Goal: Communication & Community: Participate in discussion

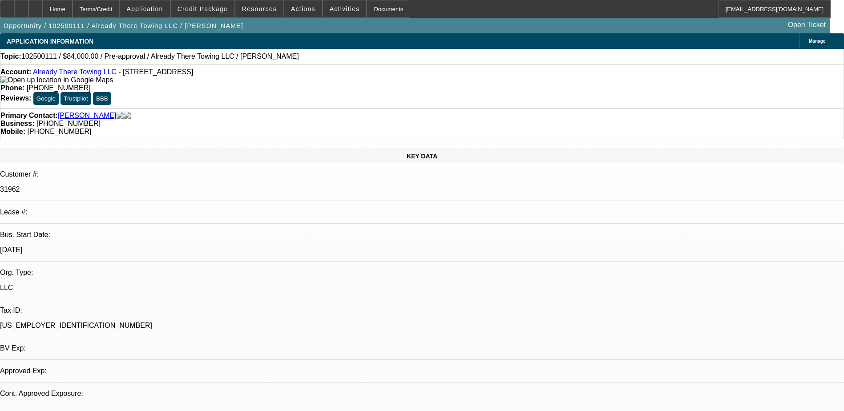
select select "0"
select select "2"
select select "0.1"
select select "1"
select select "2"
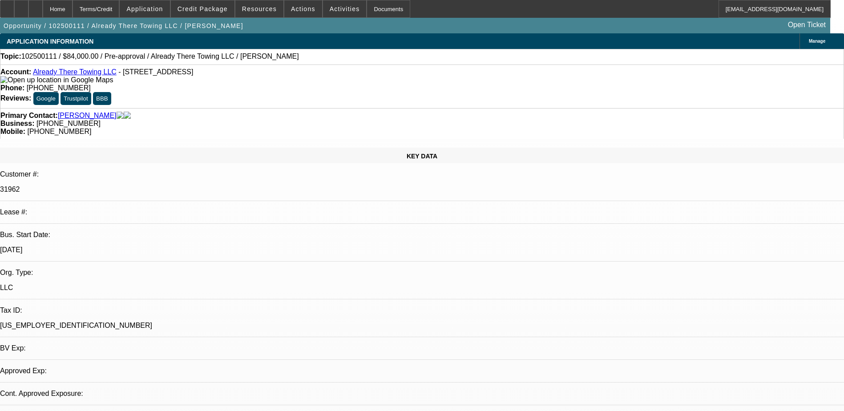
select select "4"
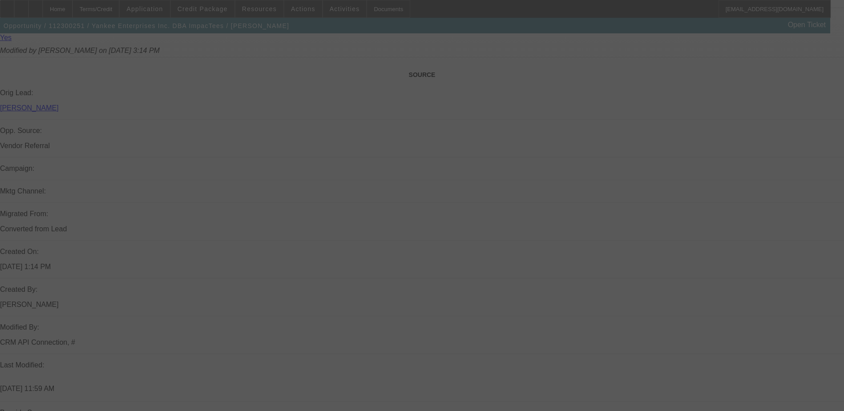
scroll to position [570, 0]
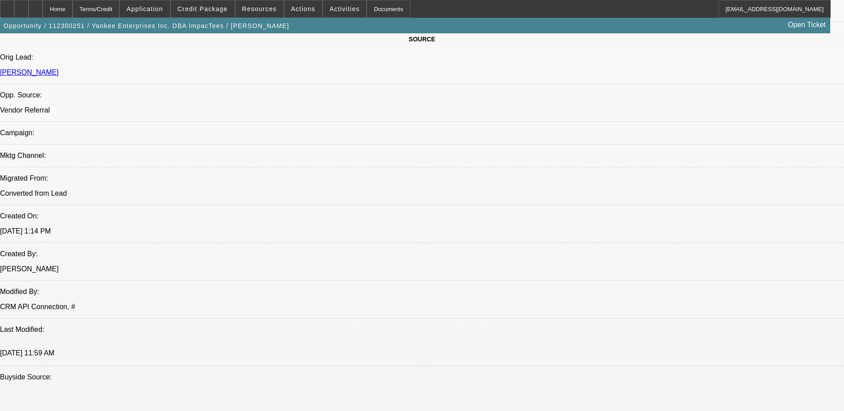
select select "0"
select select "2"
select select "0"
select select "2"
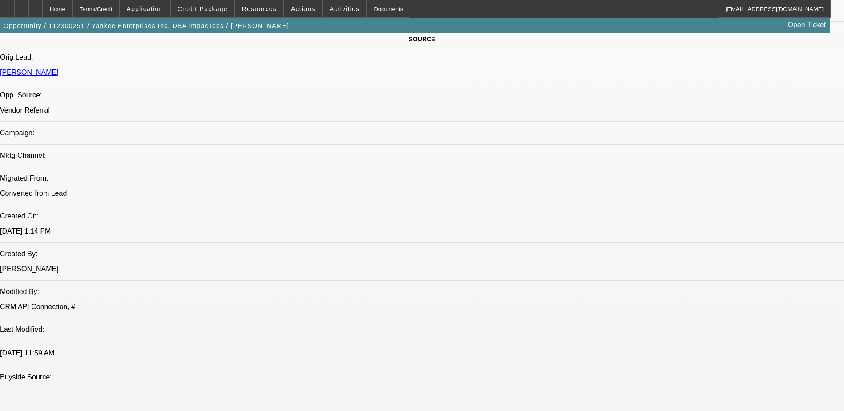
select select "0.1"
select select "0"
select select "2"
select select "0"
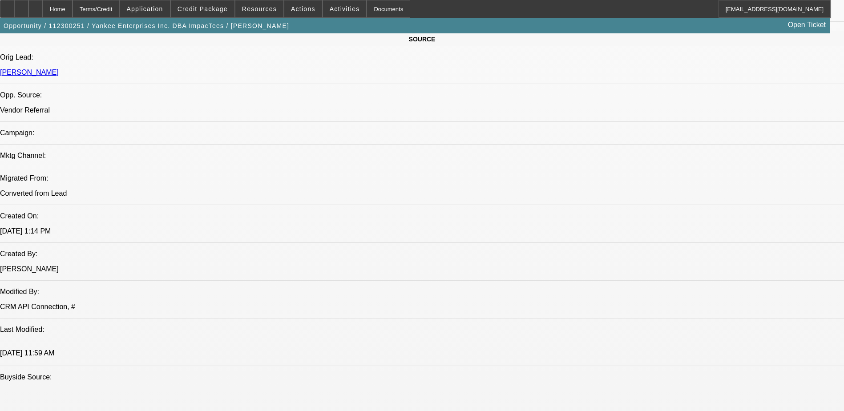
select select "2"
select select "0"
select select "1"
select select "2"
select select "6"
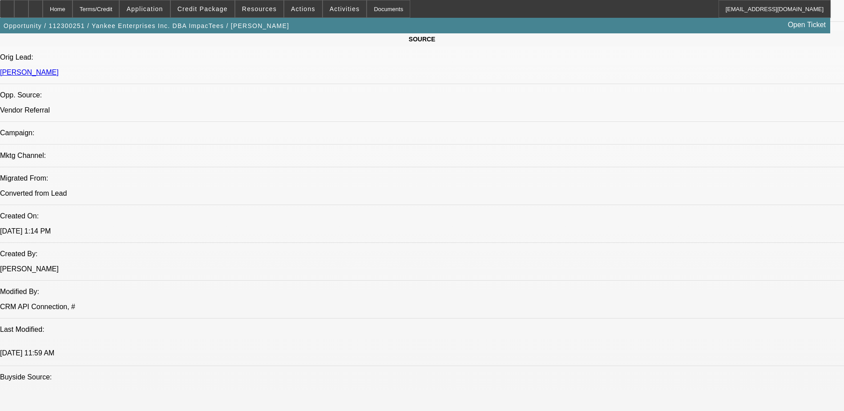
select select "1"
select select "2"
select select "4"
select select "1"
select select "2"
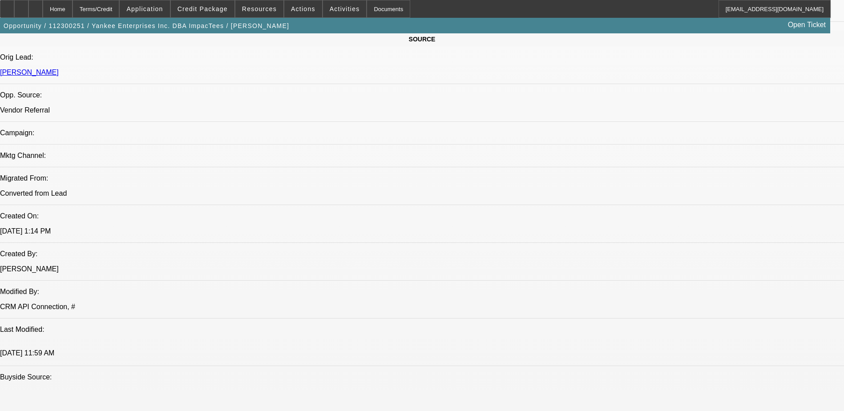
select select "2"
select select "1"
select select "2"
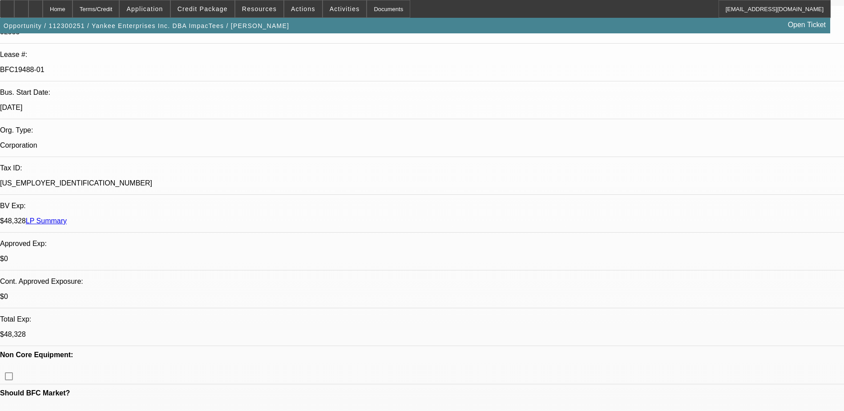
scroll to position [0, 0]
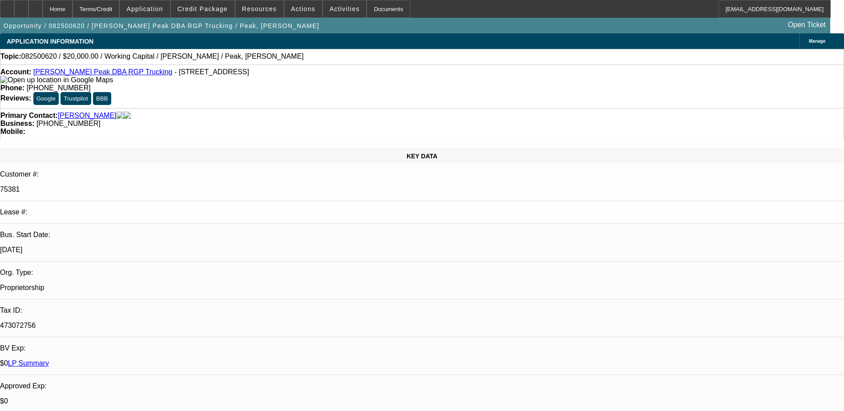
select select "0"
select select "2"
select select "0.1"
select select "0"
select select "2"
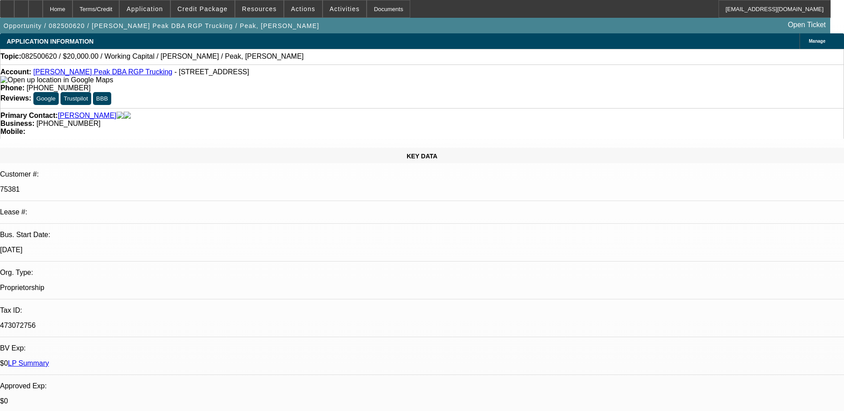
select select "0.1"
select select "1"
select select "2"
select select "4"
select select "1"
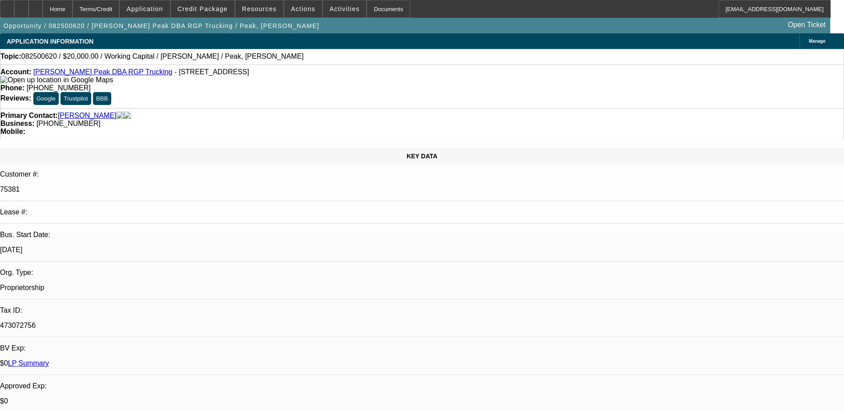
select select "2"
select select "4"
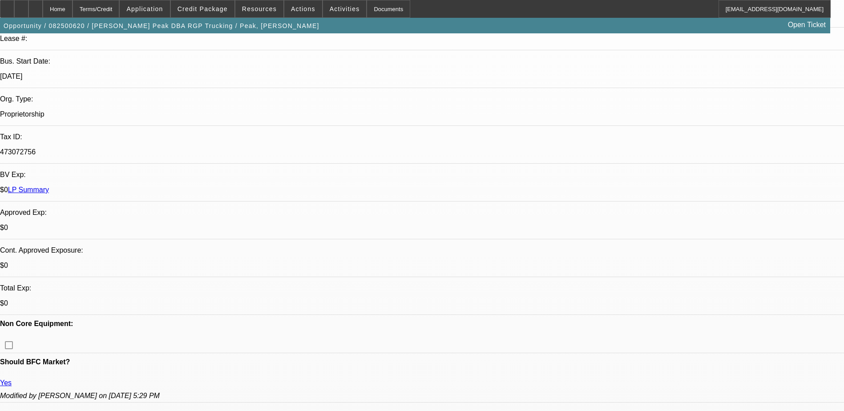
scroll to position [178, 0]
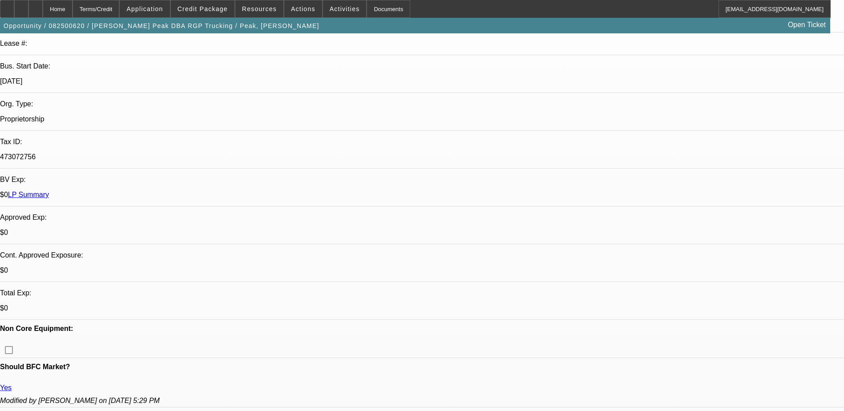
scroll to position [267, 0]
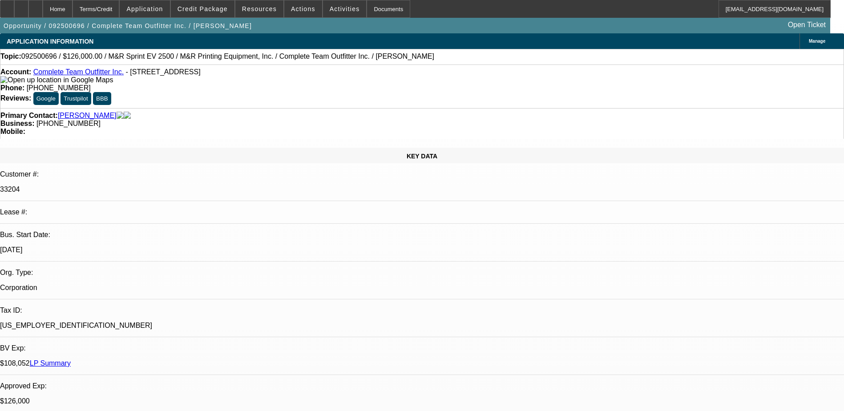
select select "0"
select select "2"
select select "0"
select select "2"
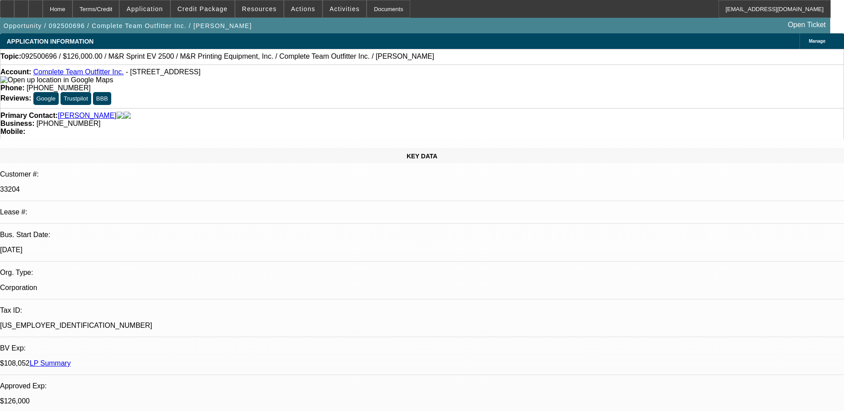
select select "0"
select select "2"
select select "0"
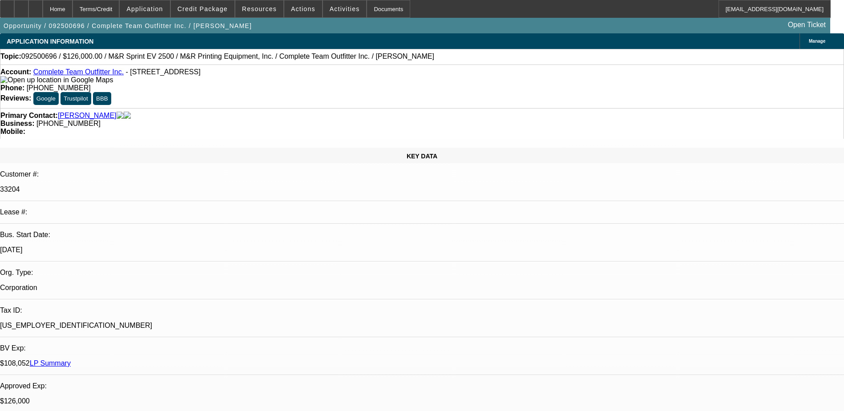
select select "2"
select select "0"
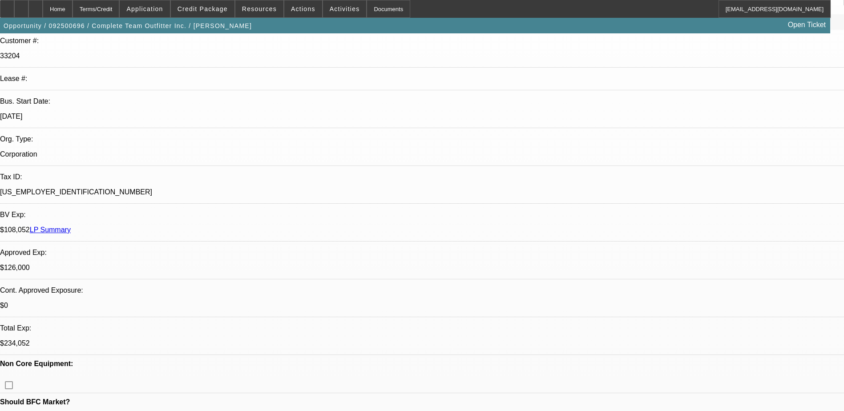
select select "1"
select select "2"
select select "6"
select select "1"
select select "2"
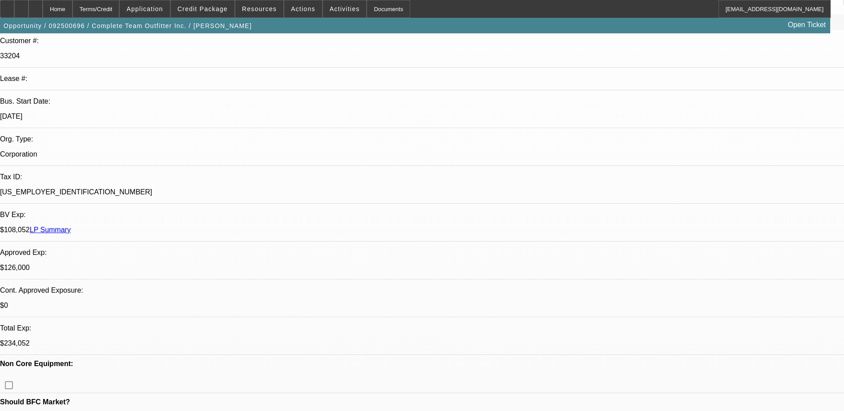
select select "6"
select select "1"
select select "2"
select select "6"
select select "1"
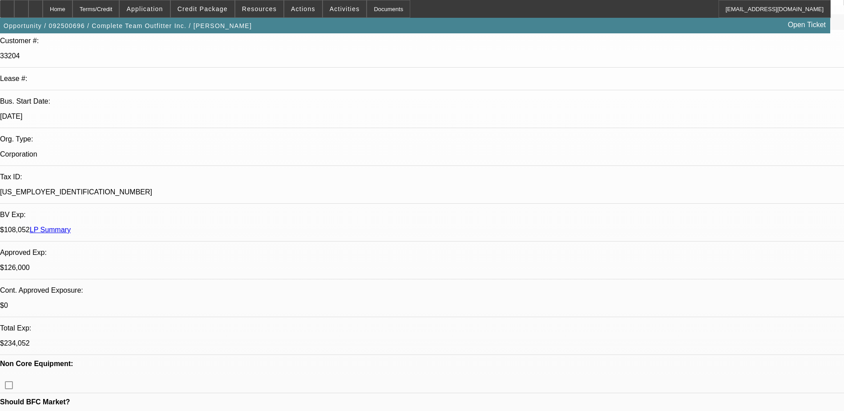
select select "2"
select select "6"
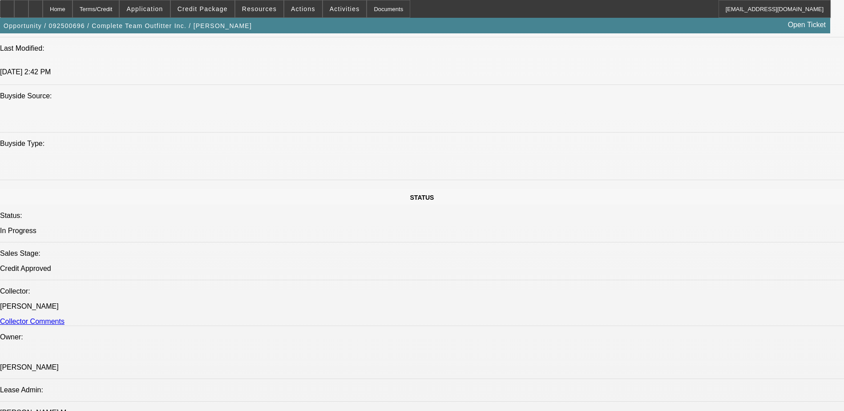
scroll to position [756, 0]
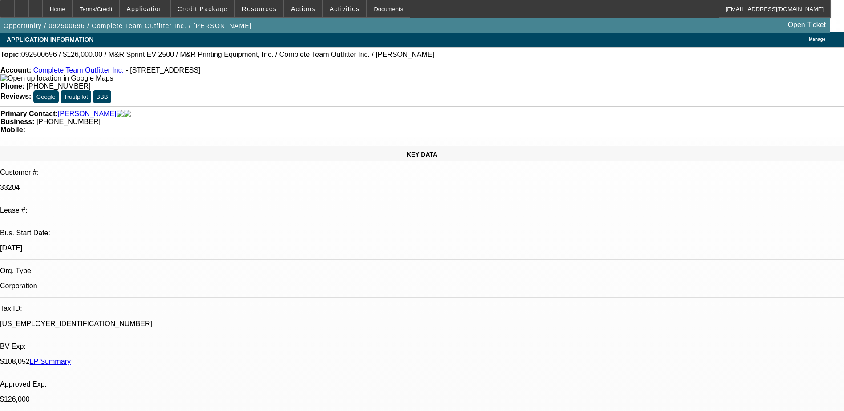
scroll to position [0, 0]
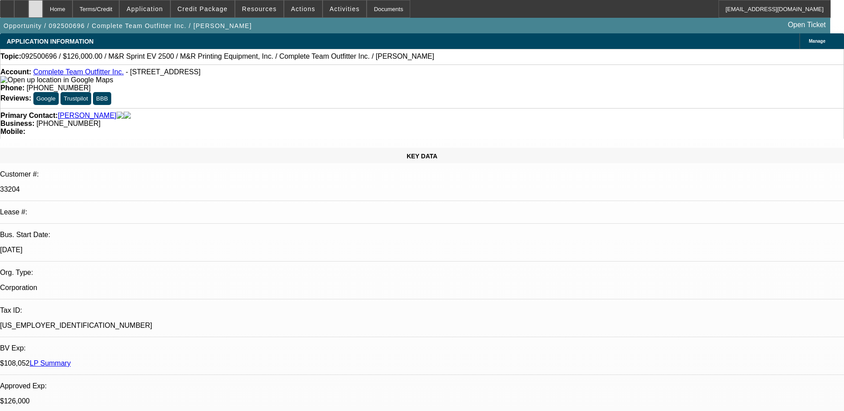
click at [43, 10] on div at bounding box center [35, 9] width 14 height 18
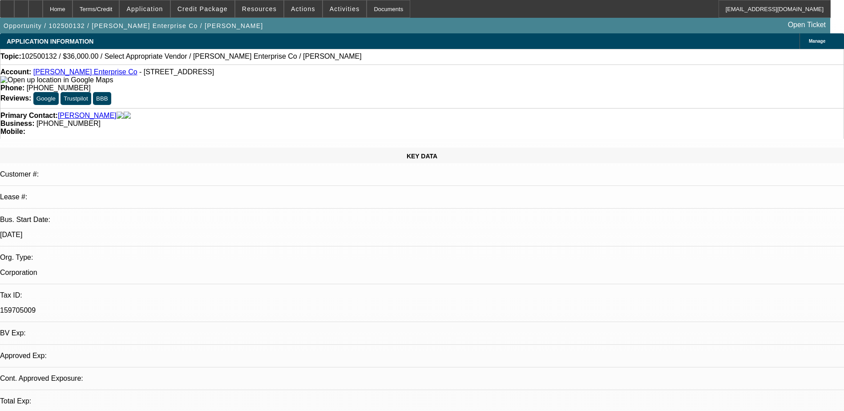
select select "0"
select select "2"
select select "0.1"
select select "1"
select select "2"
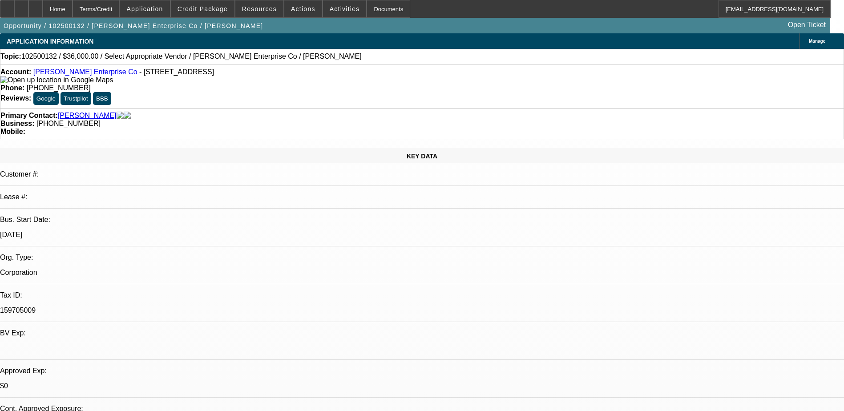
select select "4"
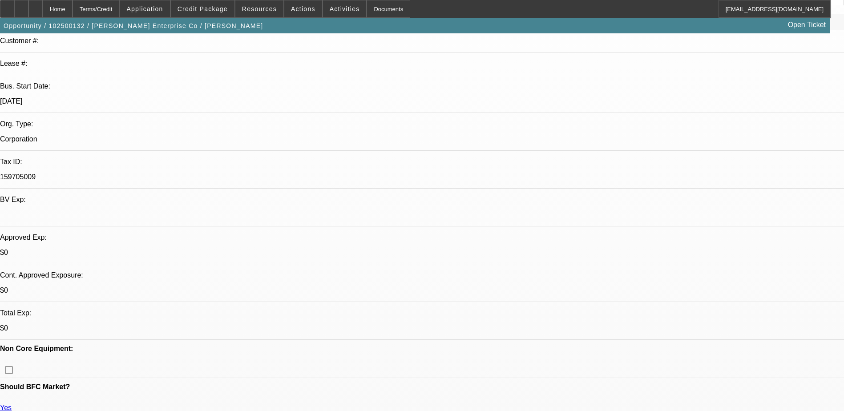
scroll to position [89, 0]
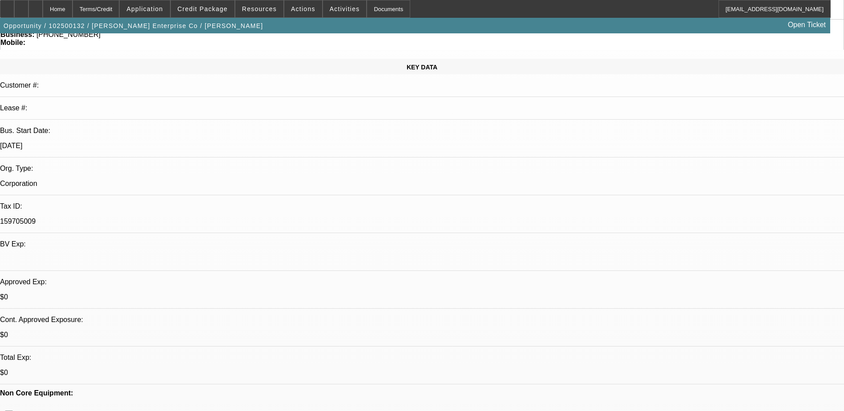
radio input "true"
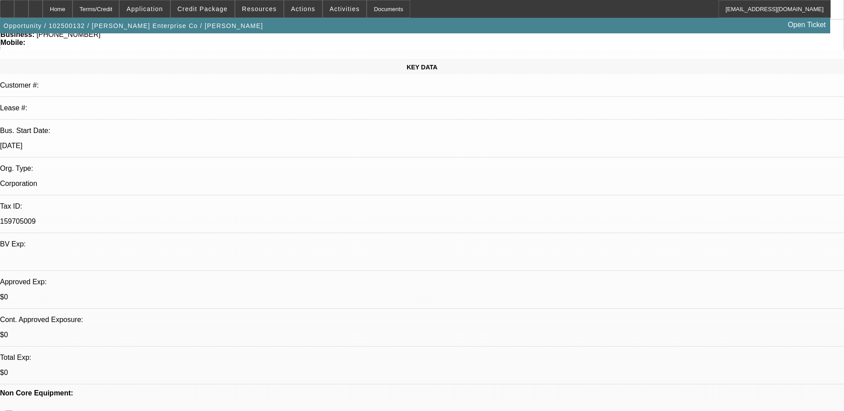
type textarea "International brand"
drag, startPoint x: 611, startPoint y: 175, endPoint x: 501, endPoint y: 173, distance: 109.0
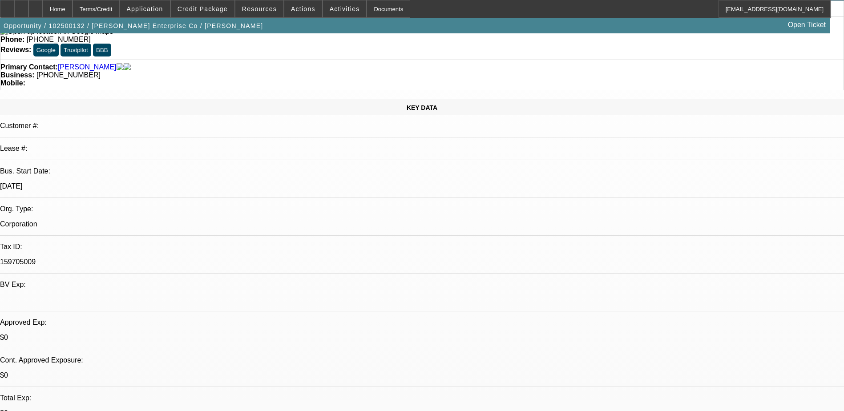
scroll to position [0, 0]
